Goal: Complete application form

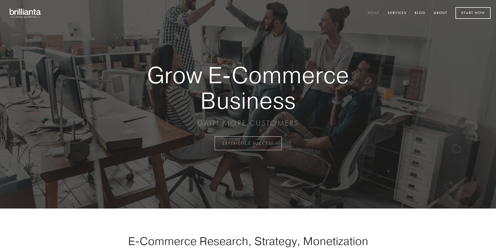
scroll to position [1408, 0]
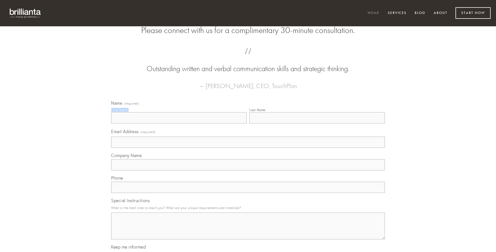
type input "[PERSON_NAME]"
click at [317, 124] on input "Last Name" at bounding box center [318, 117] width 136 height 11
type input "[PERSON_NAME]"
click at [248, 148] on input "Email Address (required)" at bounding box center [248, 142] width 274 height 11
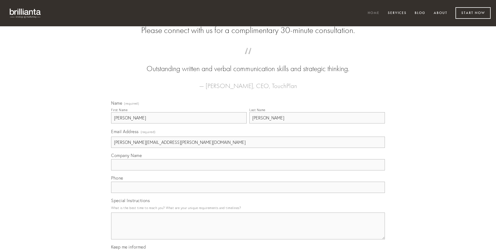
type input "[PERSON_NAME][EMAIL_ADDRESS][PERSON_NAME][DOMAIN_NAME]"
click at [248, 171] on input "Company Name" at bounding box center [248, 164] width 274 height 11
type input "teres"
click at [248, 193] on input "text" at bounding box center [248, 187] width 274 height 11
click at [248, 231] on textarea "Special Instructions" at bounding box center [248, 226] width 274 height 27
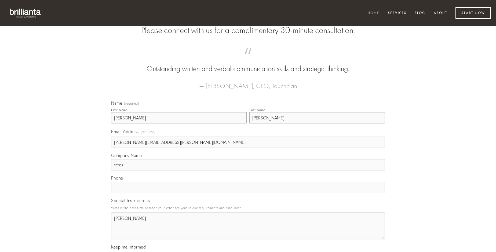
type textarea "[PERSON_NAME]"
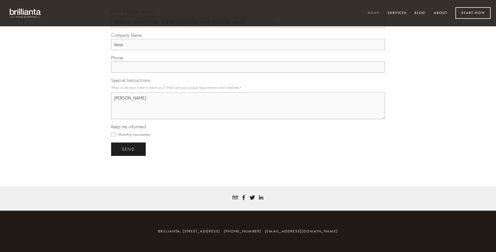
click at [129, 149] on span "send" at bounding box center [128, 149] width 13 height 5
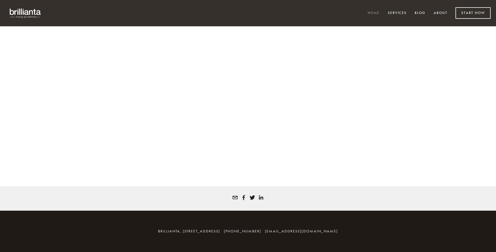
scroll to position [1401, 0]
